Goal: Find specific page/section: Find specific page/section

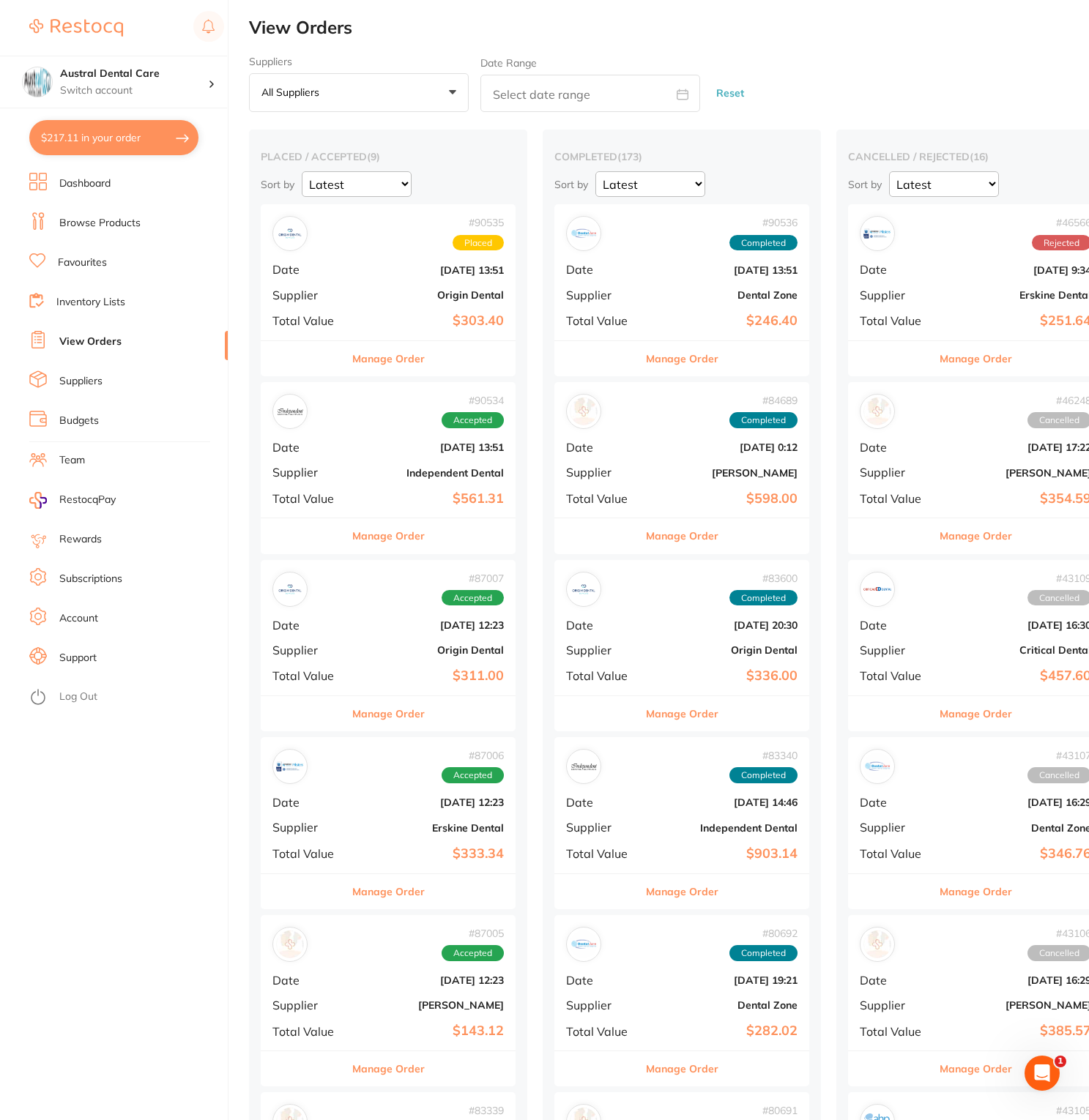
click at [107, 193] on li "Dashboard" at bounding box center [129, 184] width 198 height 22
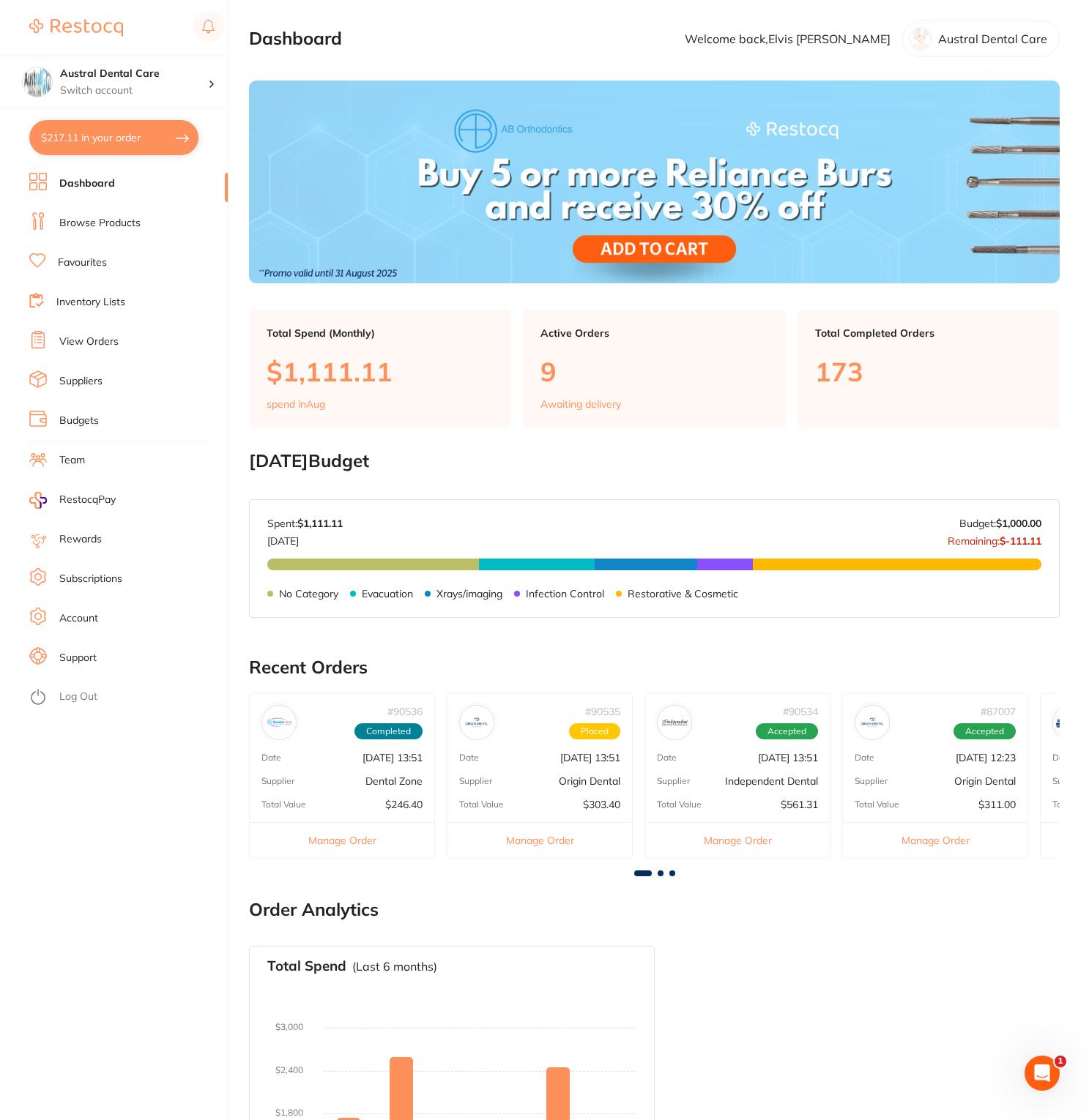
click at [85, 342] on link "View Orders" at bounding box center [89, 341] width 59 height 15
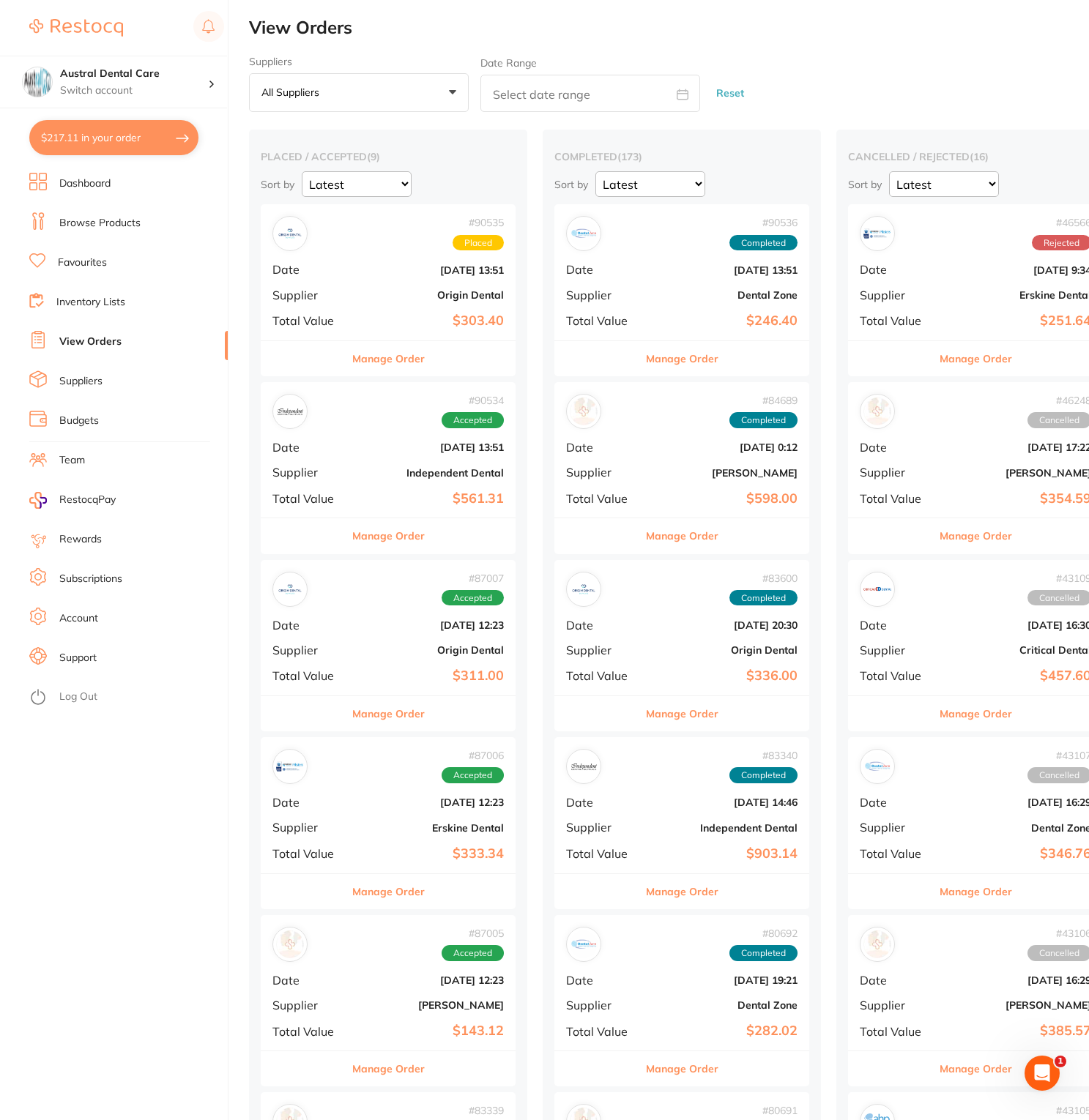
click at [125, 192] on li "Dashboard" at bounding box center [129, 184] width 198 height 22
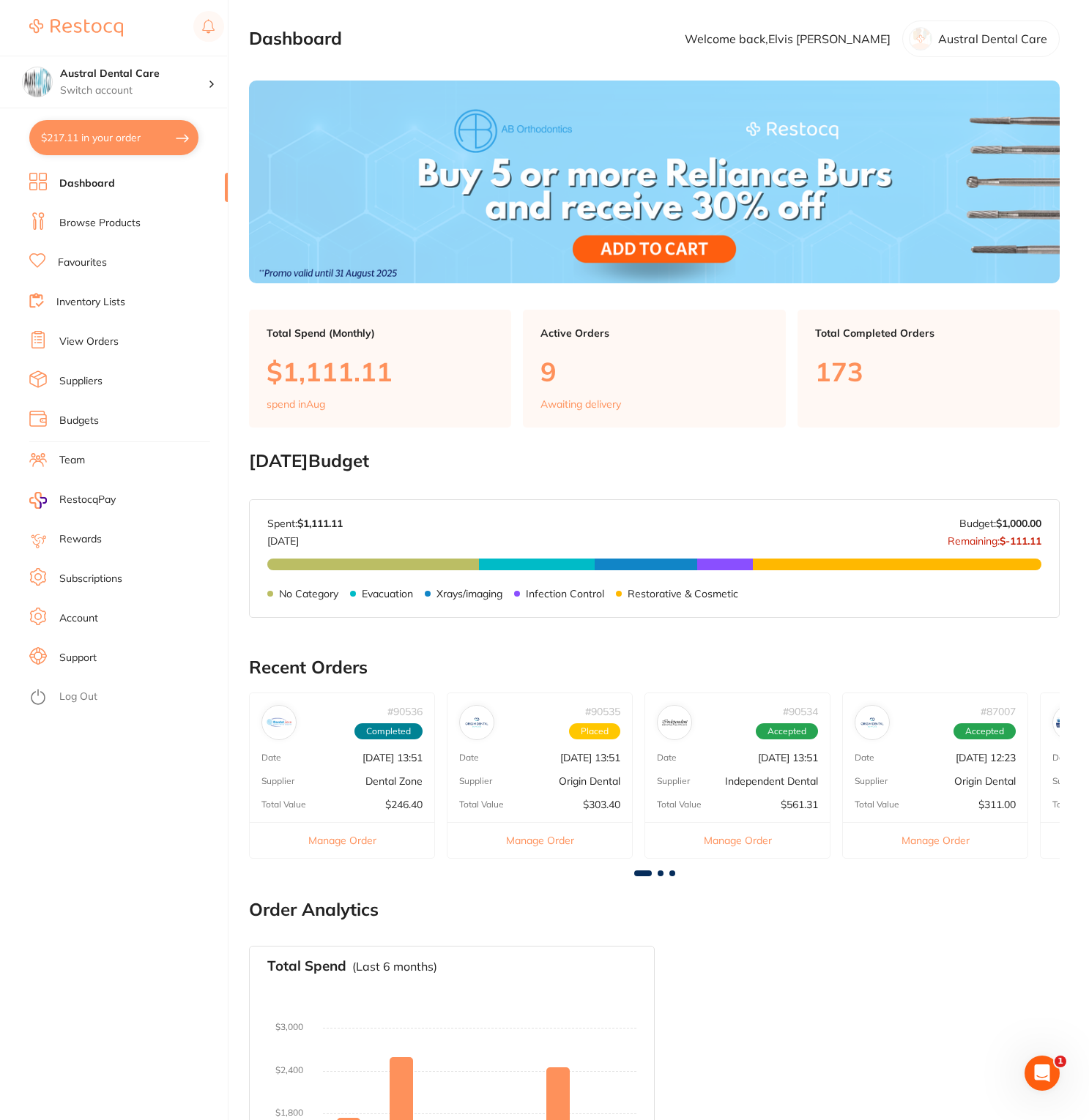
scroll to position [170, 0]
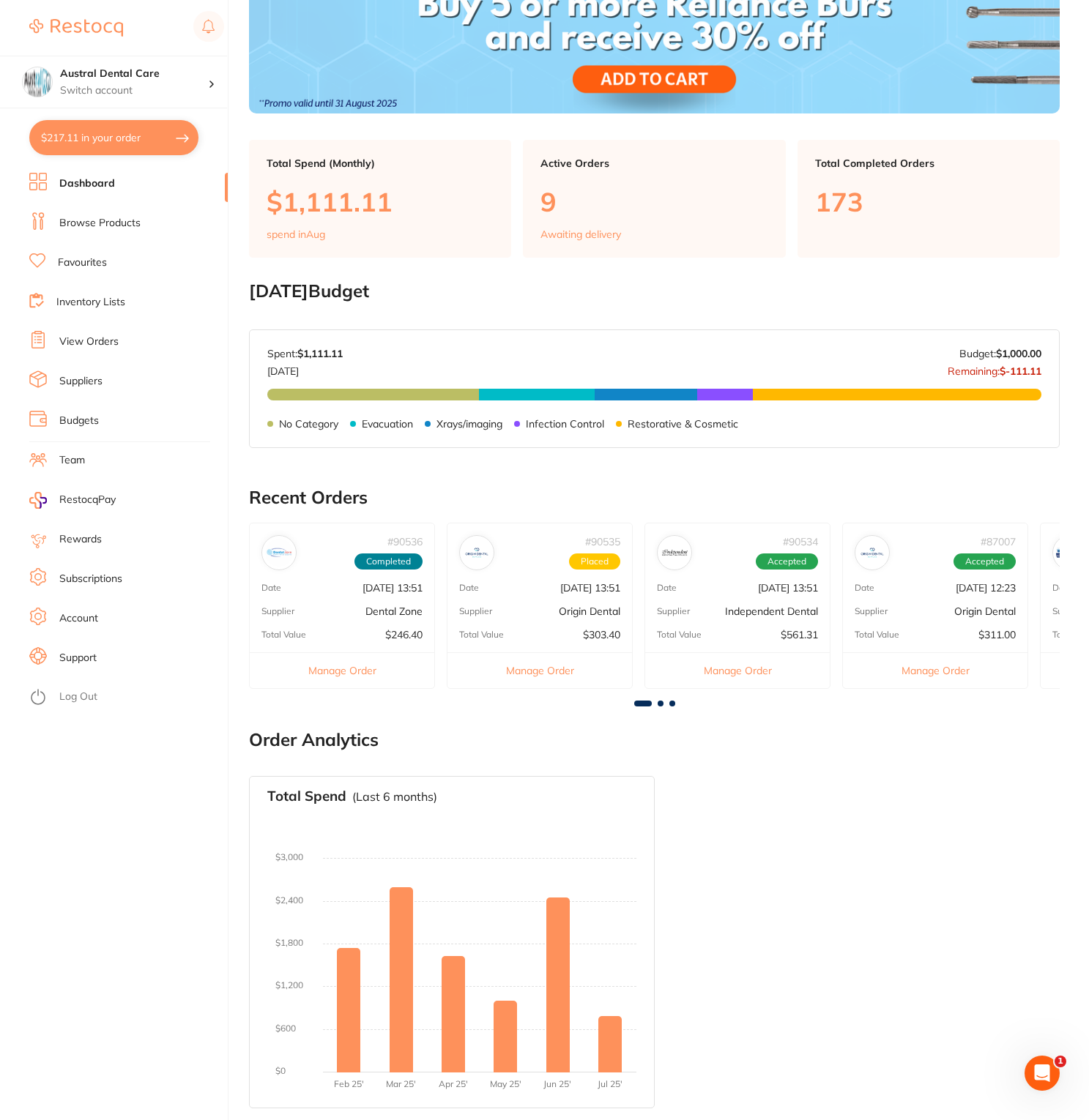
click at [84, 188] on link "Dashboard" at bounding box center [87, 184] width 56 height 15
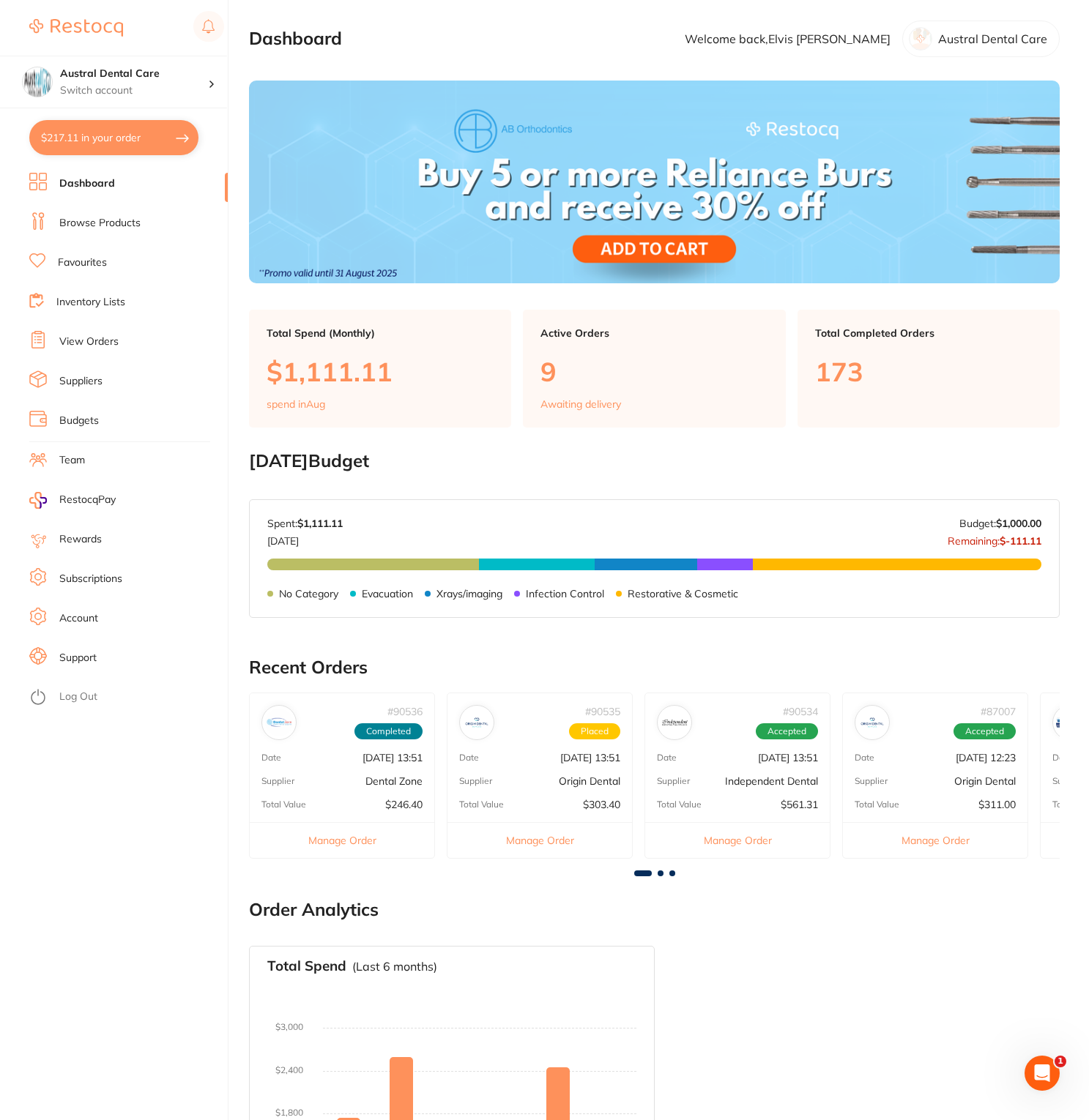
click at [82, 210] on ul "Dashboard Browse Products Favourites Inventory Lists View Orders Suppliers Budg…" at bounding box center [129, 647] width 198 height 948
click at [82, 214] on li "Browse Products" at bounding box center [129, 223] width 198 height 22
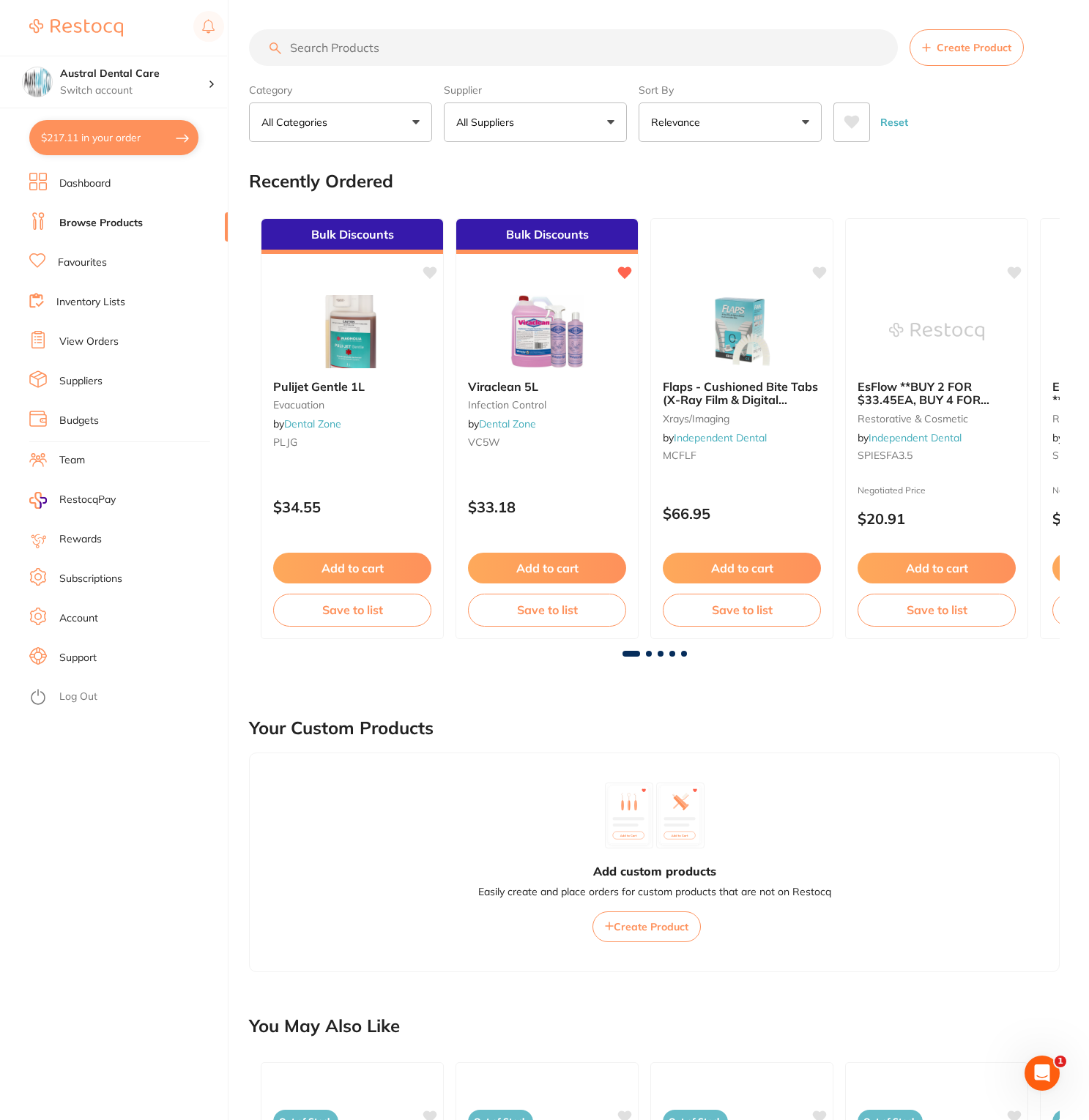
click at [366, 59] on input "search" at bounding box center [573, 48] width 649 height 37
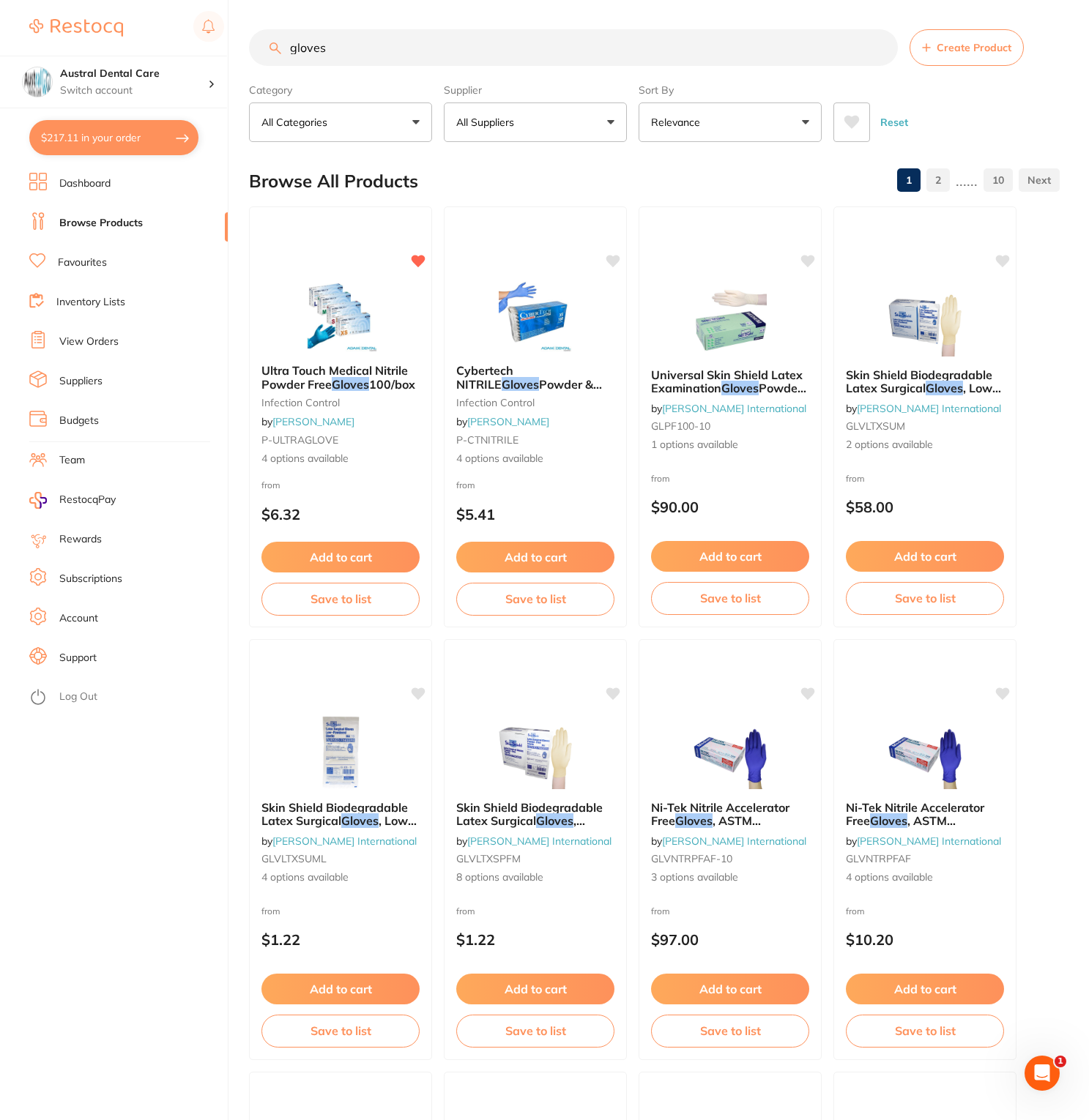
click at [366, 59] on input "gloves" at bounding box center [573, 48] width 649 height 37
type input "gloves latex"
